Goal: Find contact information: Find contact information

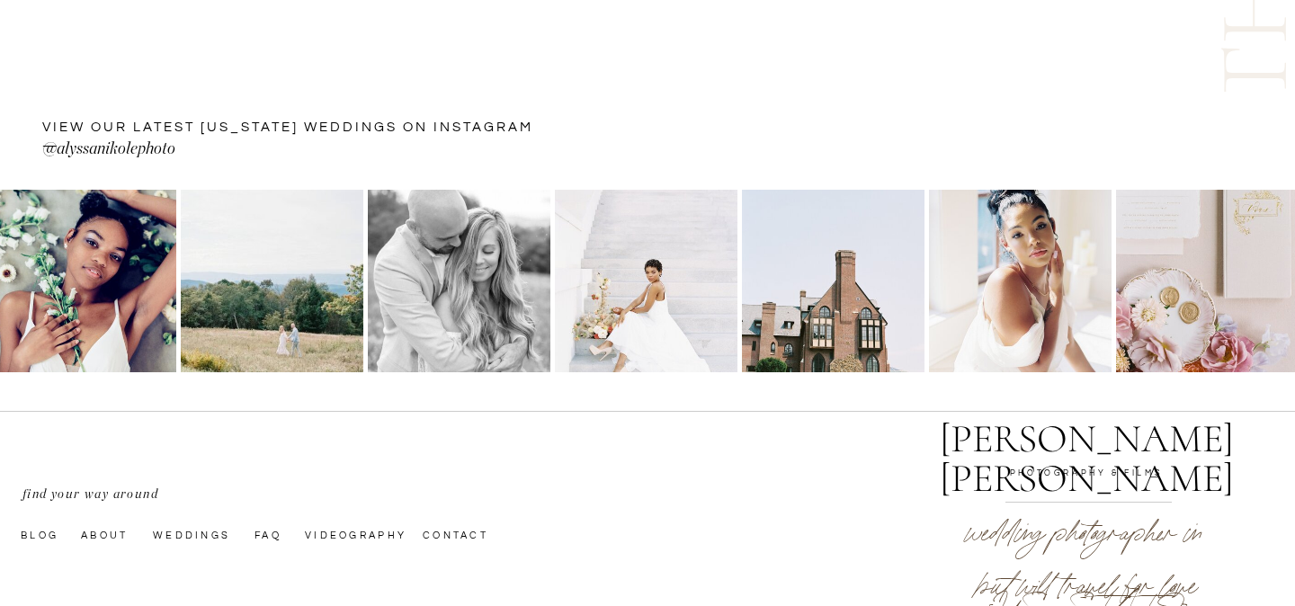
scroll to position [6221, 0]
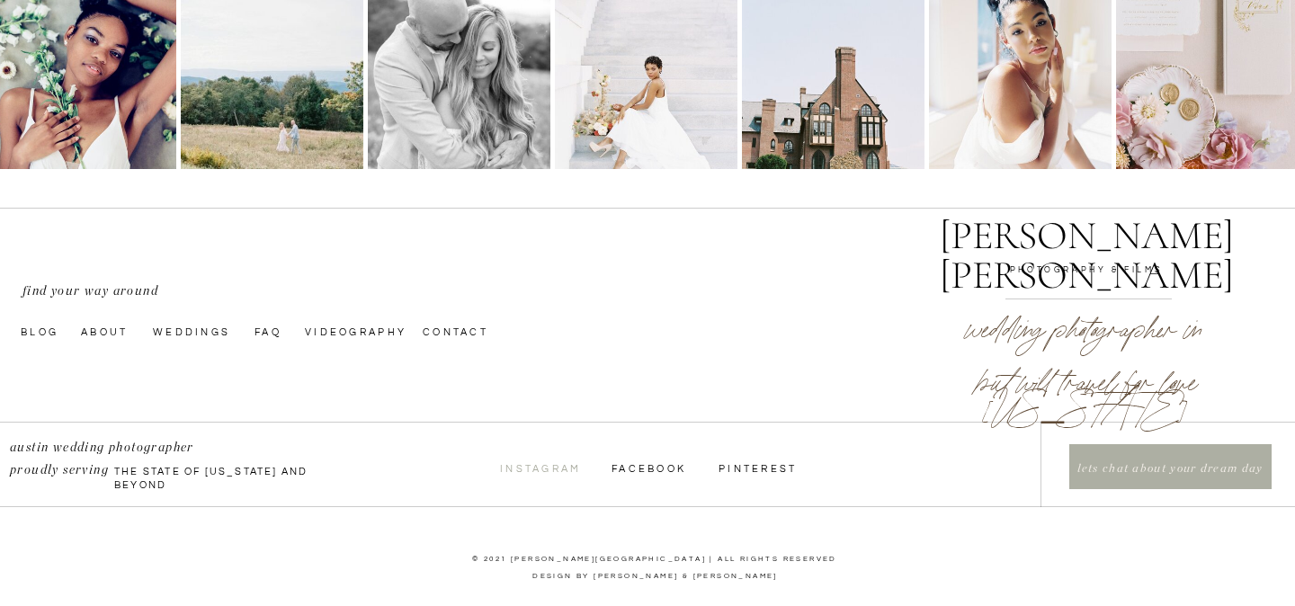
click at [550, 470] on nav "InstagraM" at bounding box center [540, 468] width 81 height 14
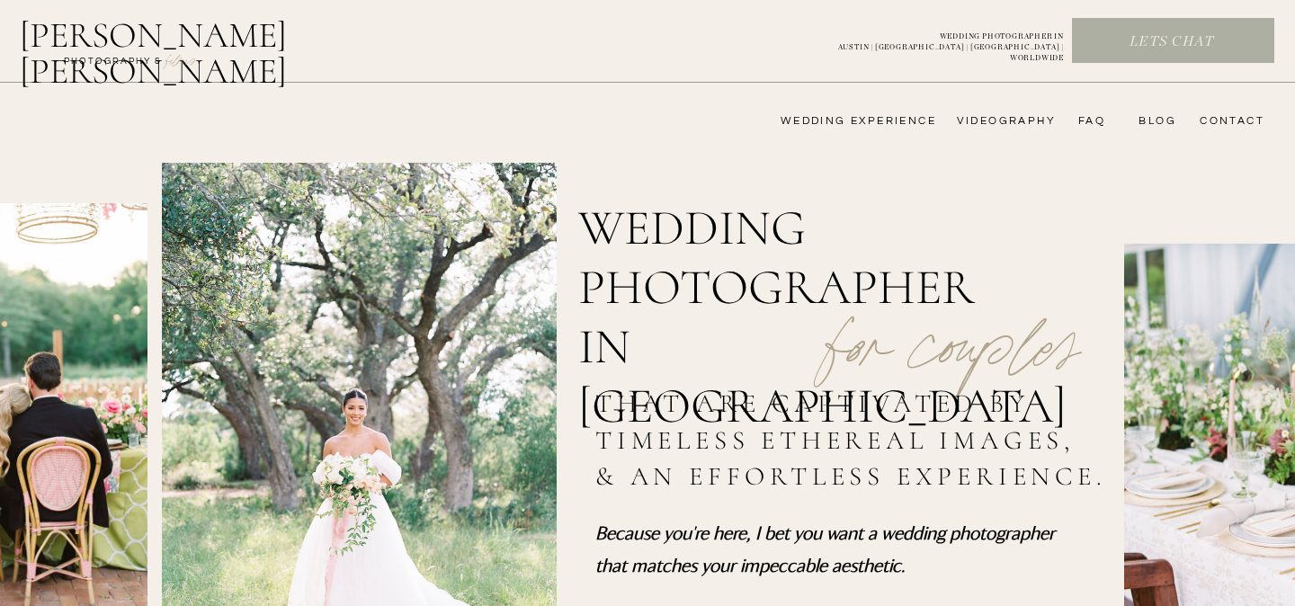
click at [1214, 123] on nav "CONTACT" at bounding box center [1229, 121] width 70 height 14
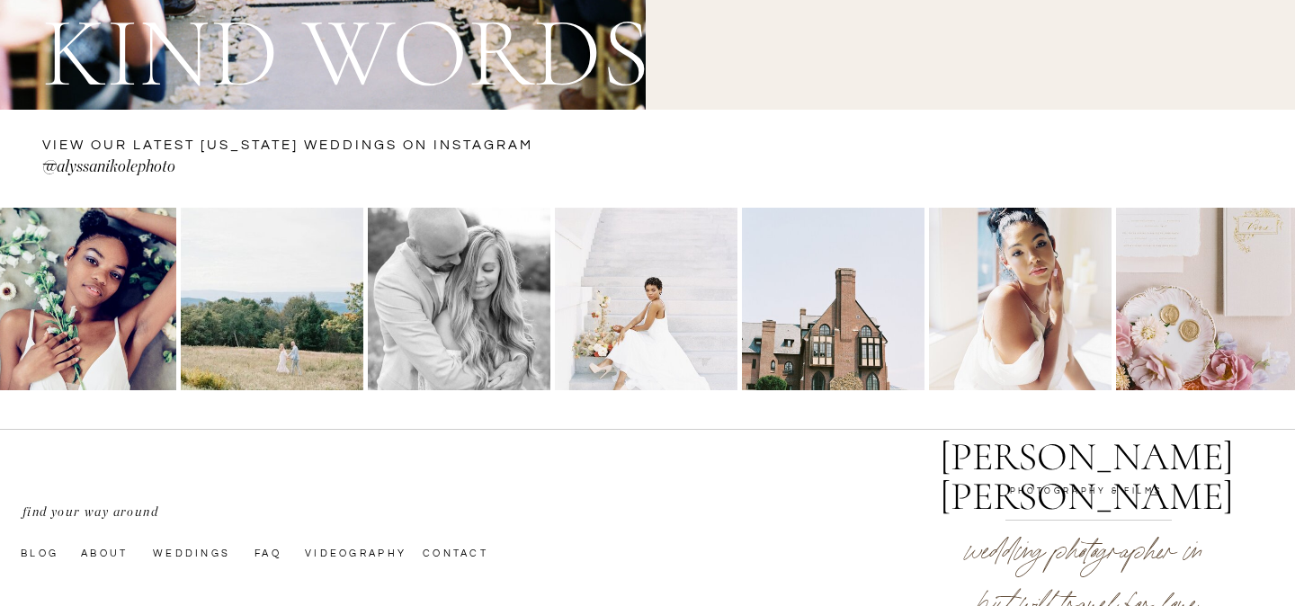
scroll to position [2527, 0]
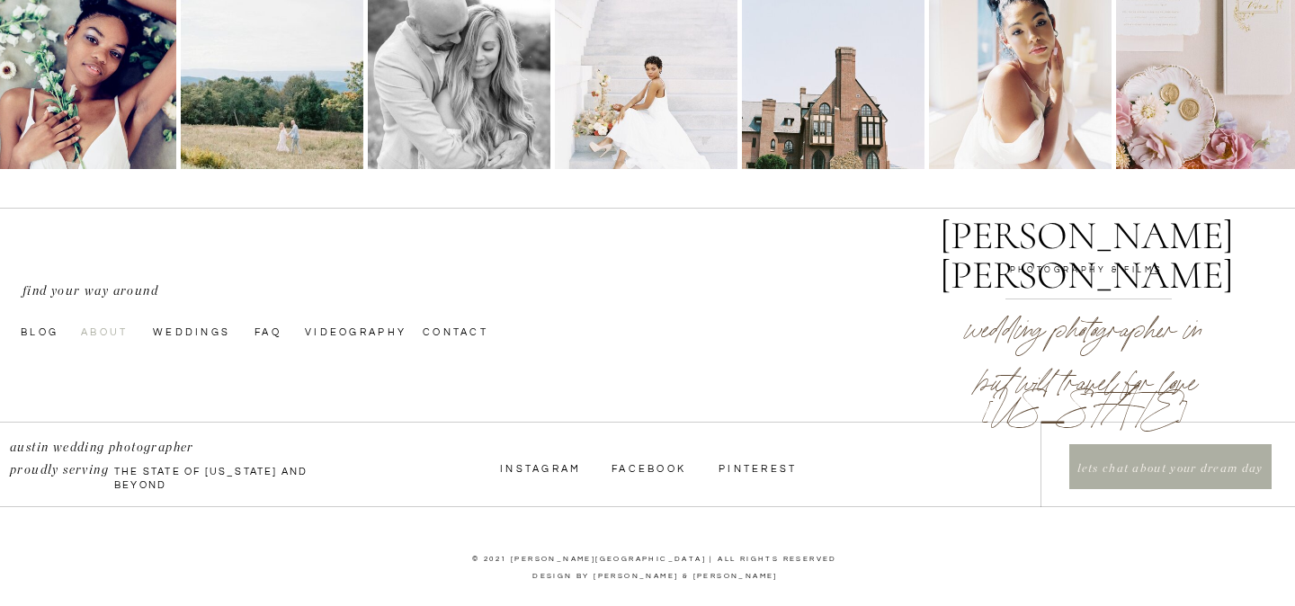
click at [89, 332] on nav "About" at bounding box center [112, 331] width 62 height 14
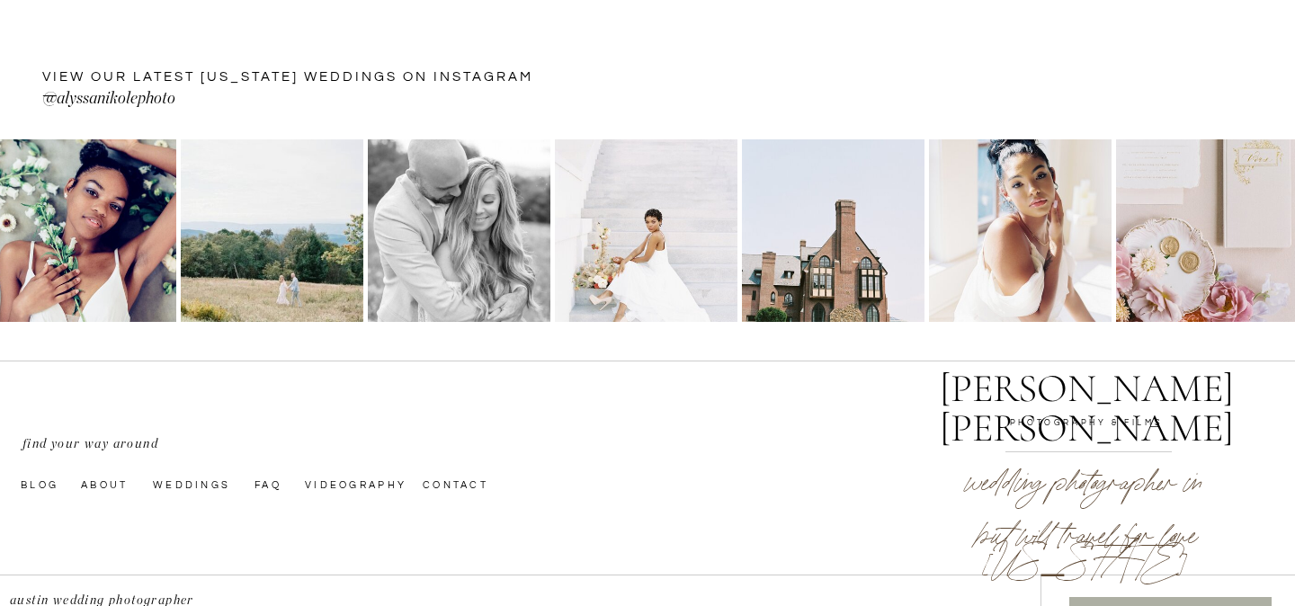
scroll to position [4230, 0]
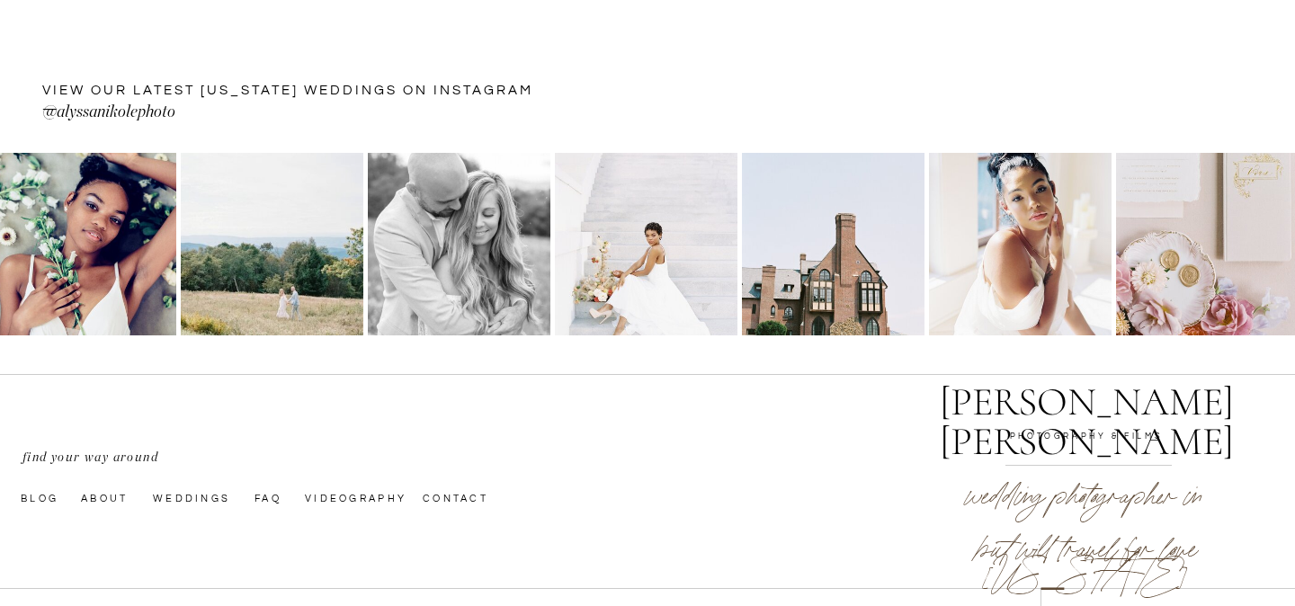
click at [158, 113] on p "@alyssanikolephoto" at bounding box center [245, 114] width 406 height 29
